Goal: Find specific page/section: Find specific page/section

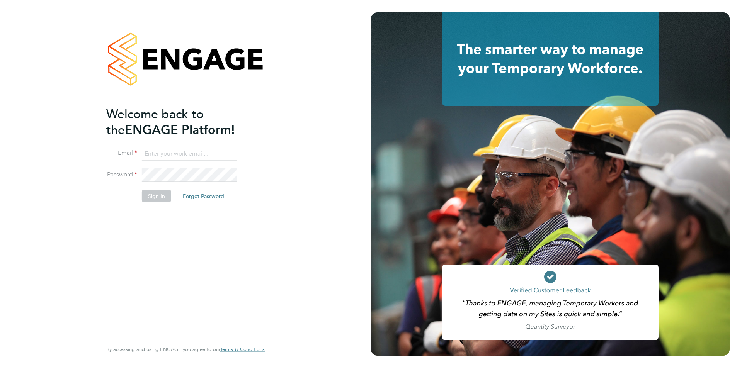
type input "[PERSON_NAME][EMAIL_ADDRESS][PERSON_NAME][DOMAIN_NAME]"
click at [116, 223] on div "Welcome back to the ENGAGE Platform! Email [PERSON_NAME][EMAIL_ADDRESS][PERSON_…" at bounding box center [181, 223] width 151 height 234
click at [158, 198] on button "Sign In" at bounding box center [156, 196] width 29 height 12
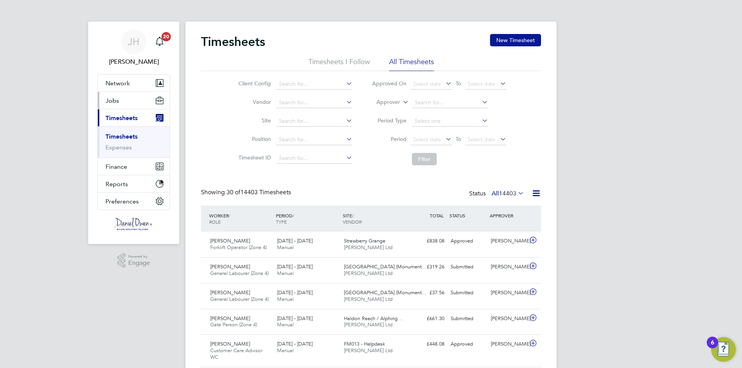
click at [111, 103] on span "Jobs" at bounding box center [113, 100] width 14 height 7
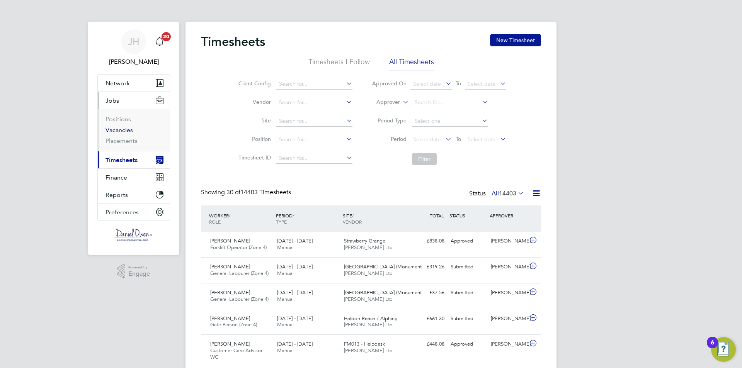
click at [120, 131] on link "Vacancies" at bounding box center [119, 129] width 27 height 7
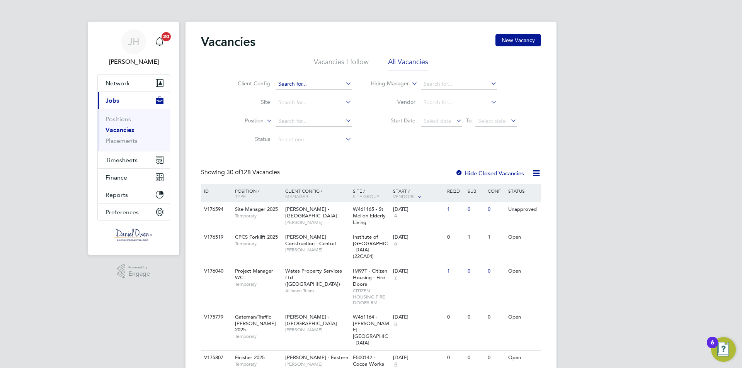
click at [310, 81] on input at bounding box center [314, 84] width 76 height 11
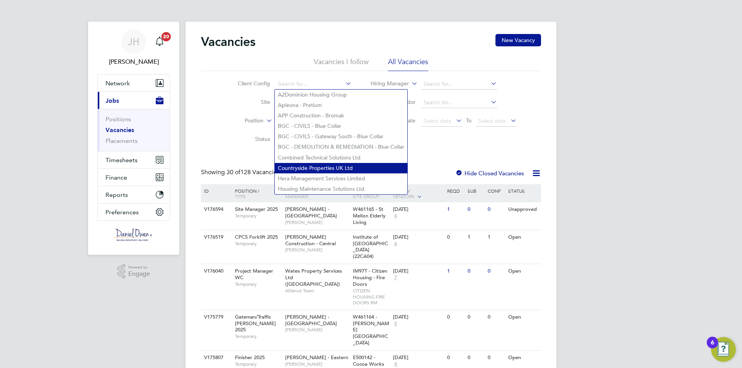
click at [315, 170] on li "Countryside Properties UK Ltd" at bounding box center [341, 168] width 133 height 10
type input "Countryside Properties UK Ltd"
